Goal: Communication & Community: Connect with others

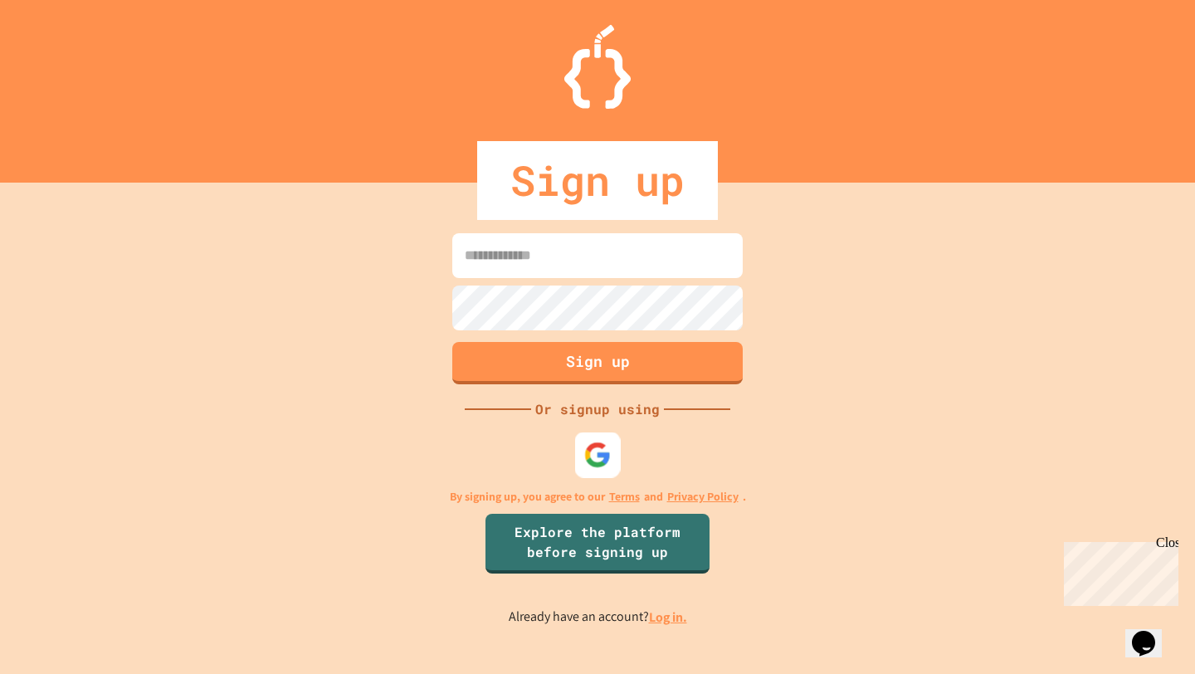
click at [605, 462] on img at bounding box center [597, 454] width 27 height 27
click at [597, 451] on img at bounding box center [597, 454] width 27 height 27
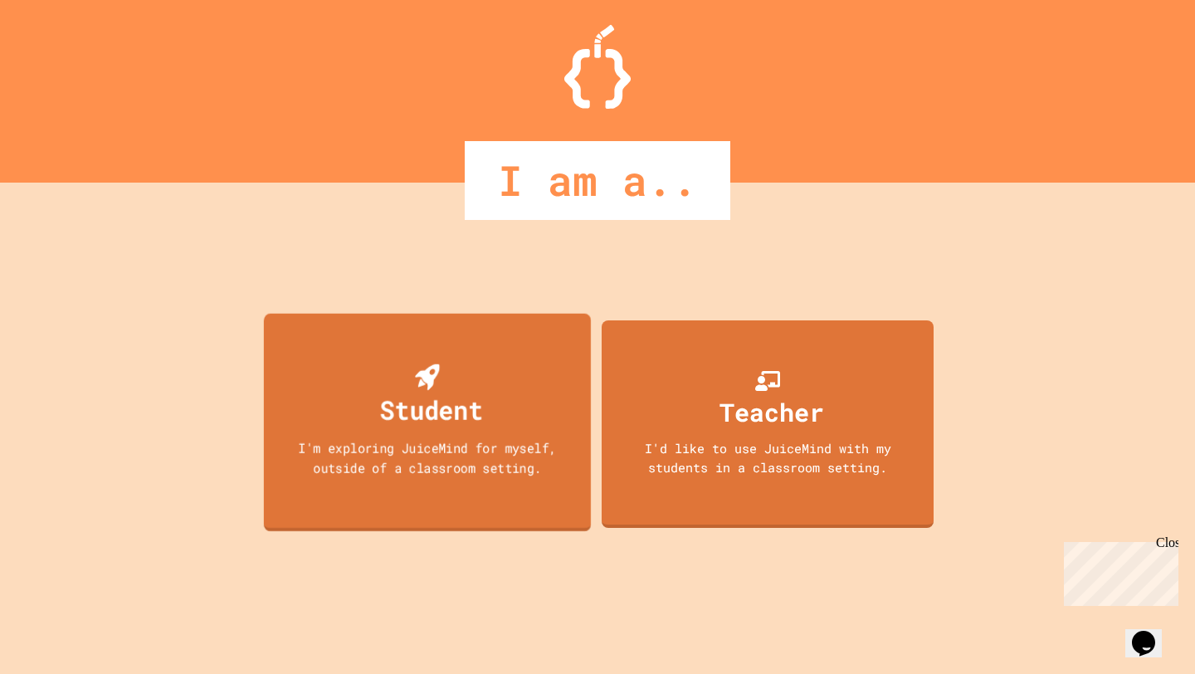
click at [497, 446] on div "I'm exploring JuiceMind for myself, outside of a classroom setting." at bounding box center [427, 457] width 295 height 39
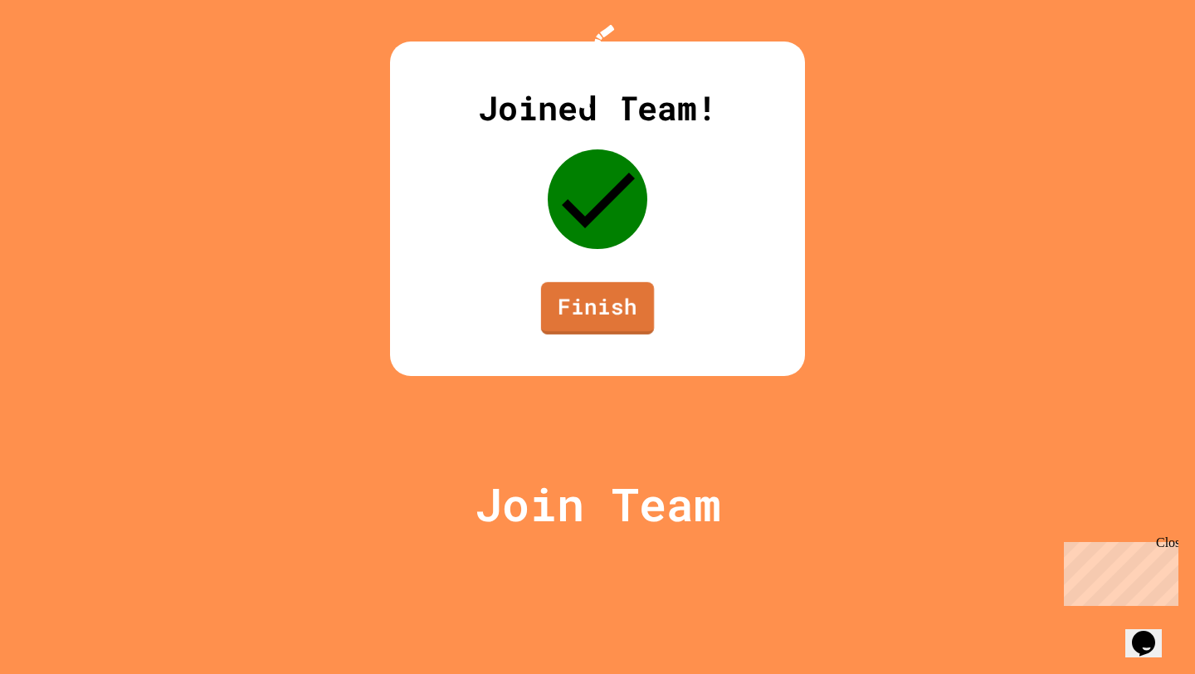
click at [583, 334] on link "Finish" at bounding box center [597, 308] width 113 height 52
